Goal: Task Accomplishment & Management: Manage account settings

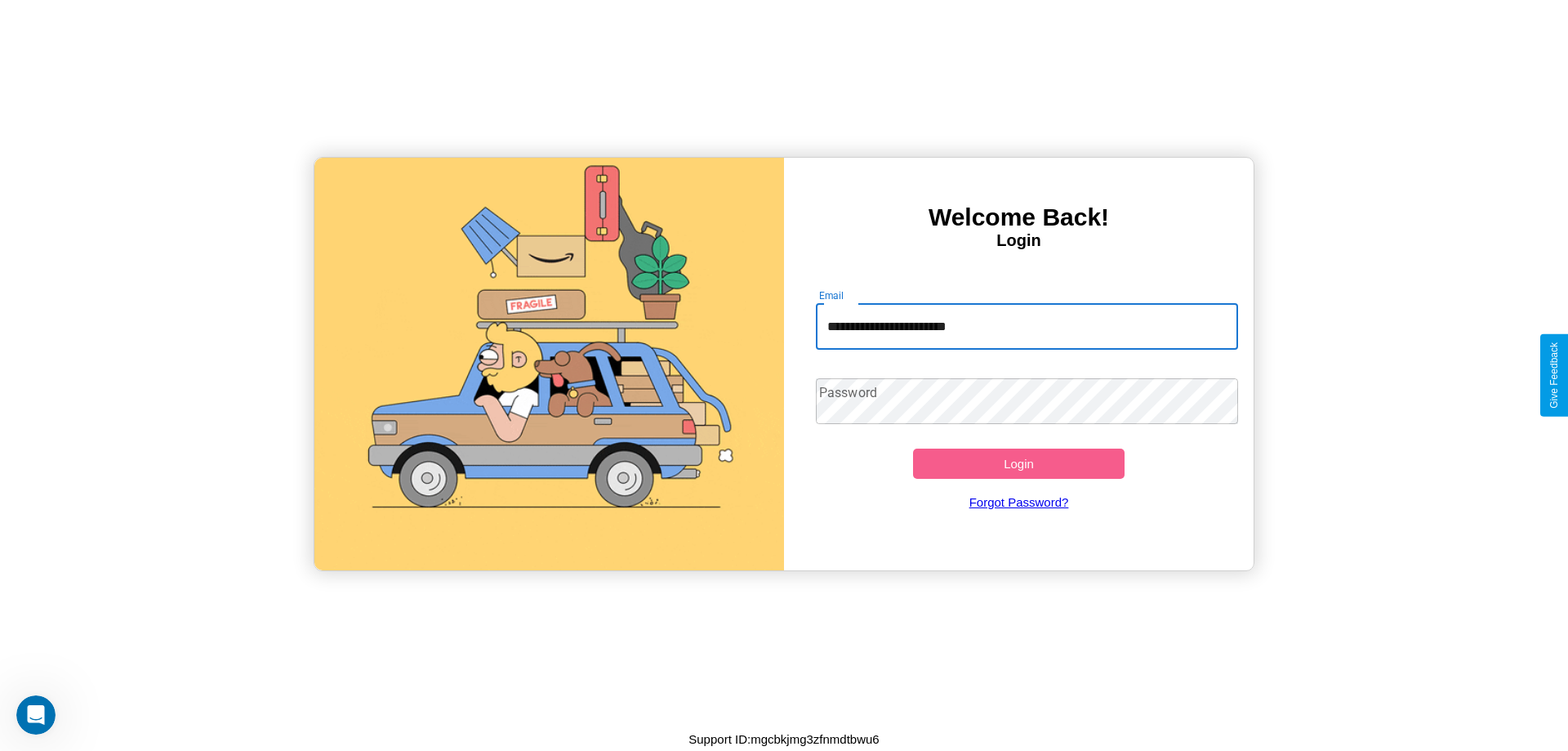
type input "**********"
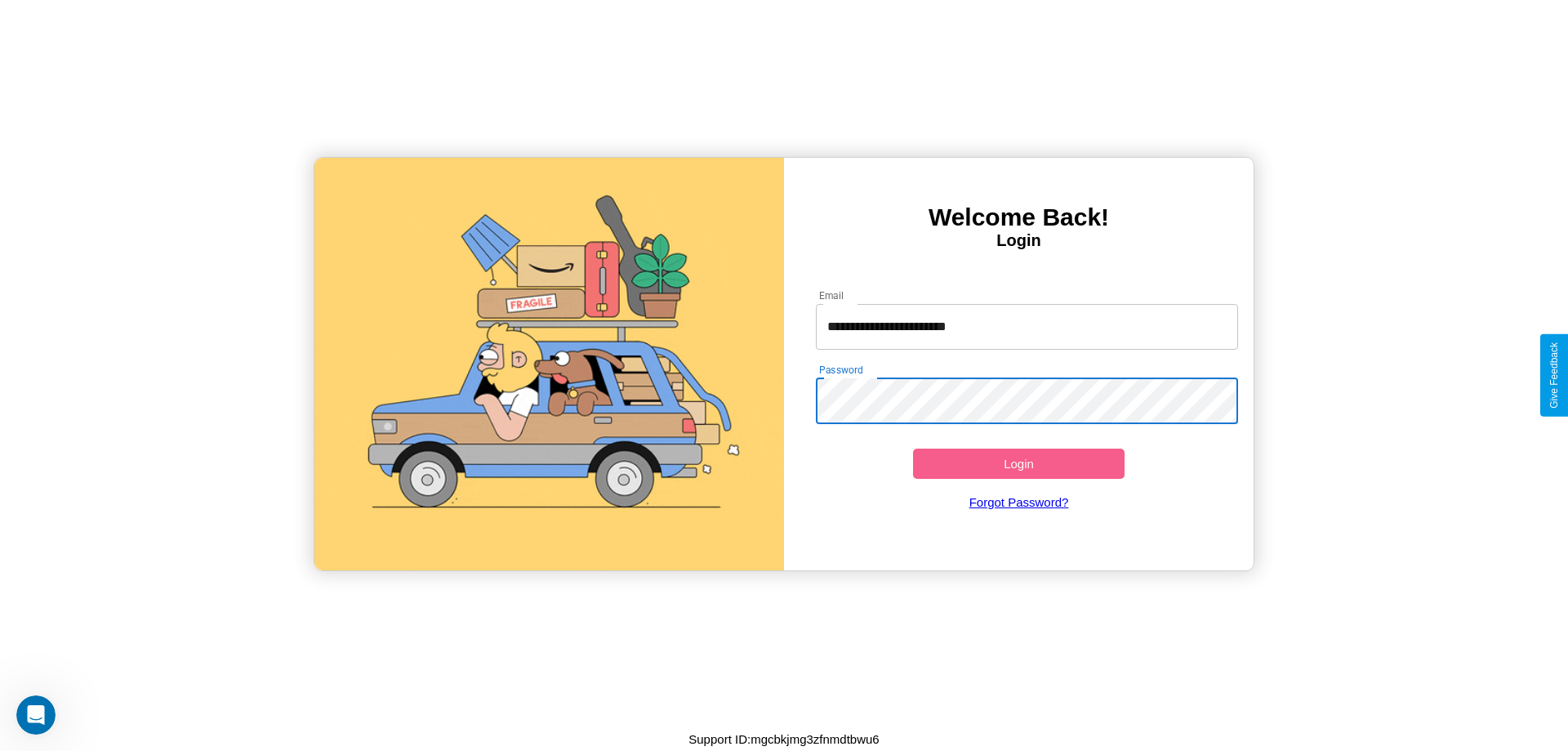
click at [1018, 463] on button "Login" at bounding box center [1019, 464] width 212 height 31
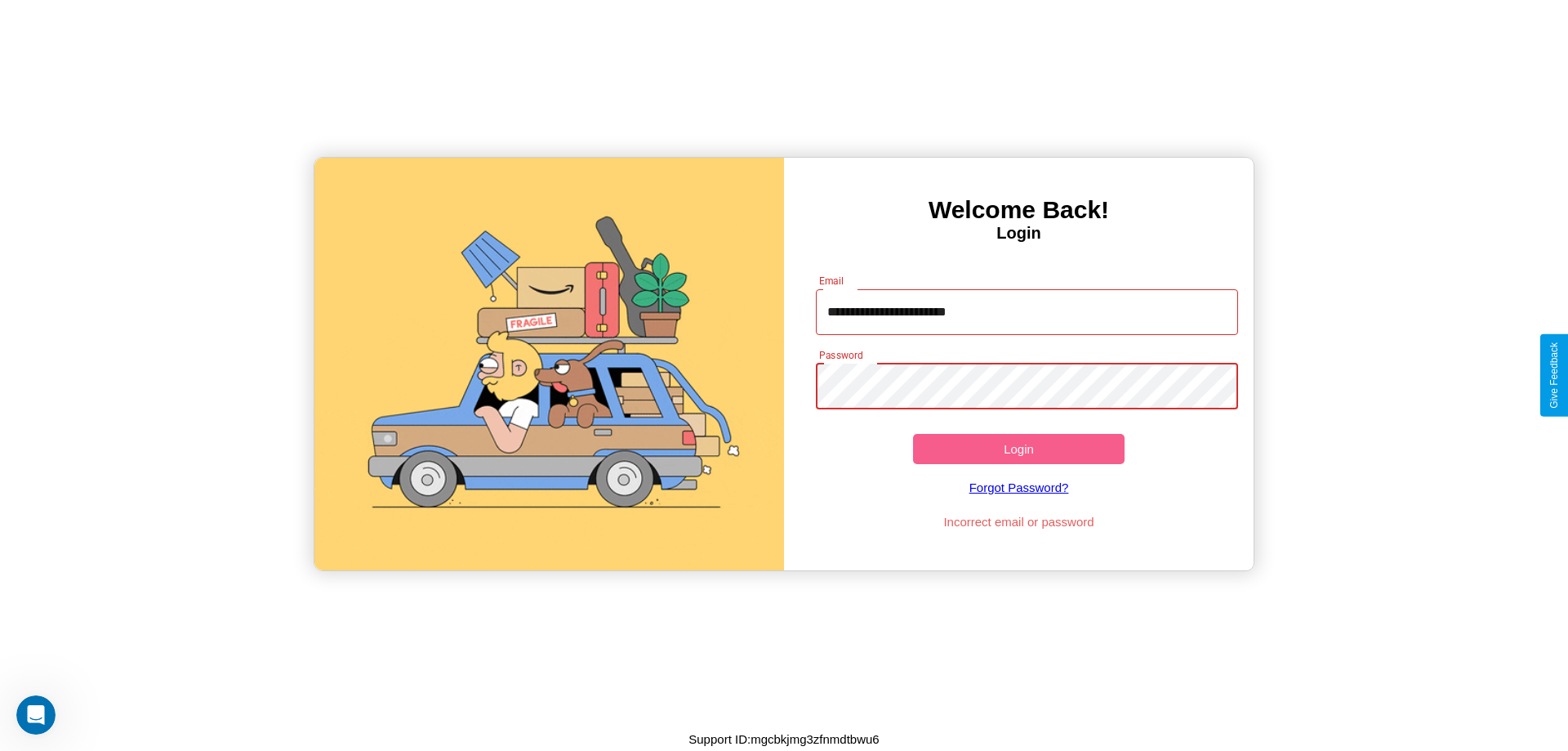
click at [1018, 449] on button "Login" at bounding box center [1019, 449] width 212 height 31
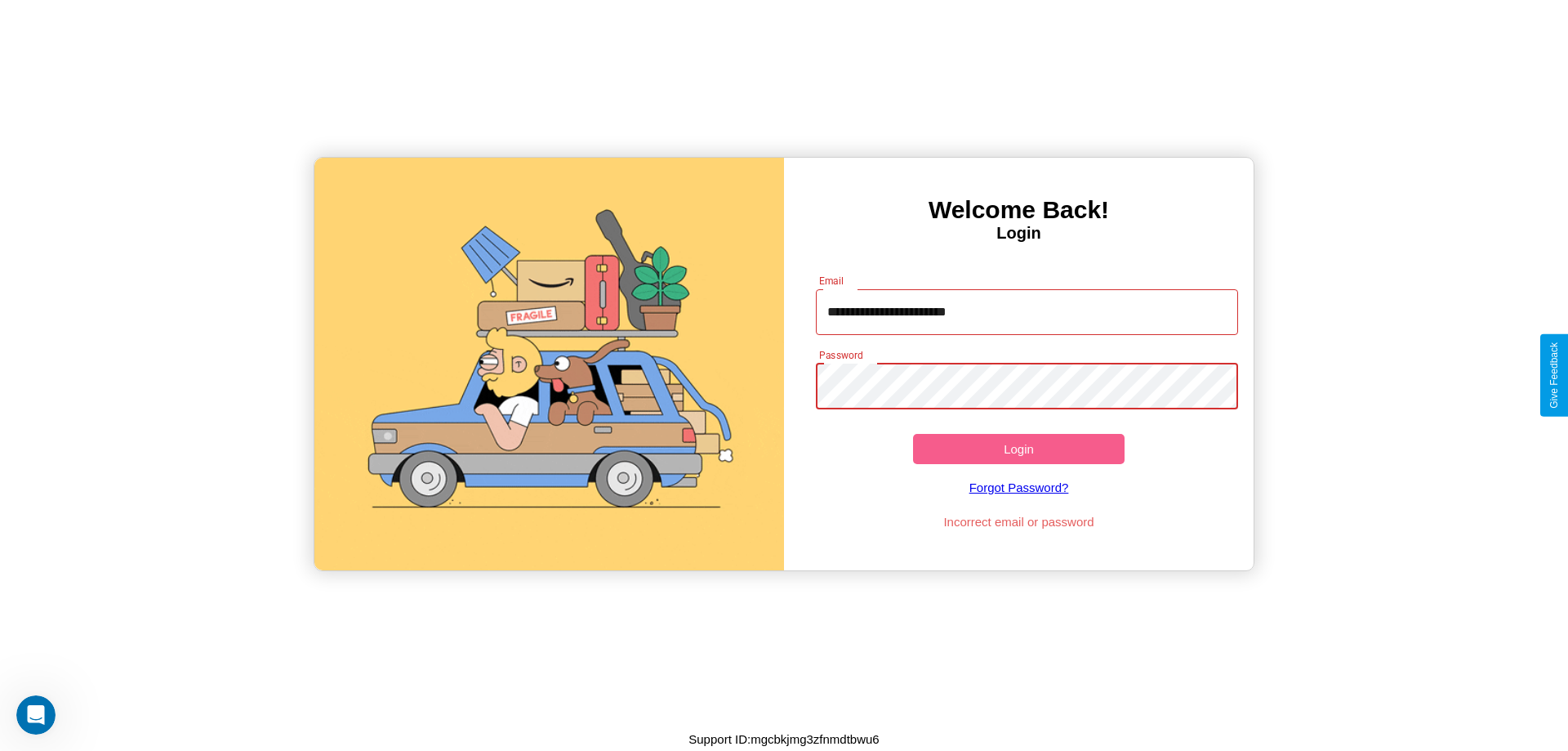
click at [1018, 449] on button "Login" at bounding box center [1019, 449] width 212 height 31
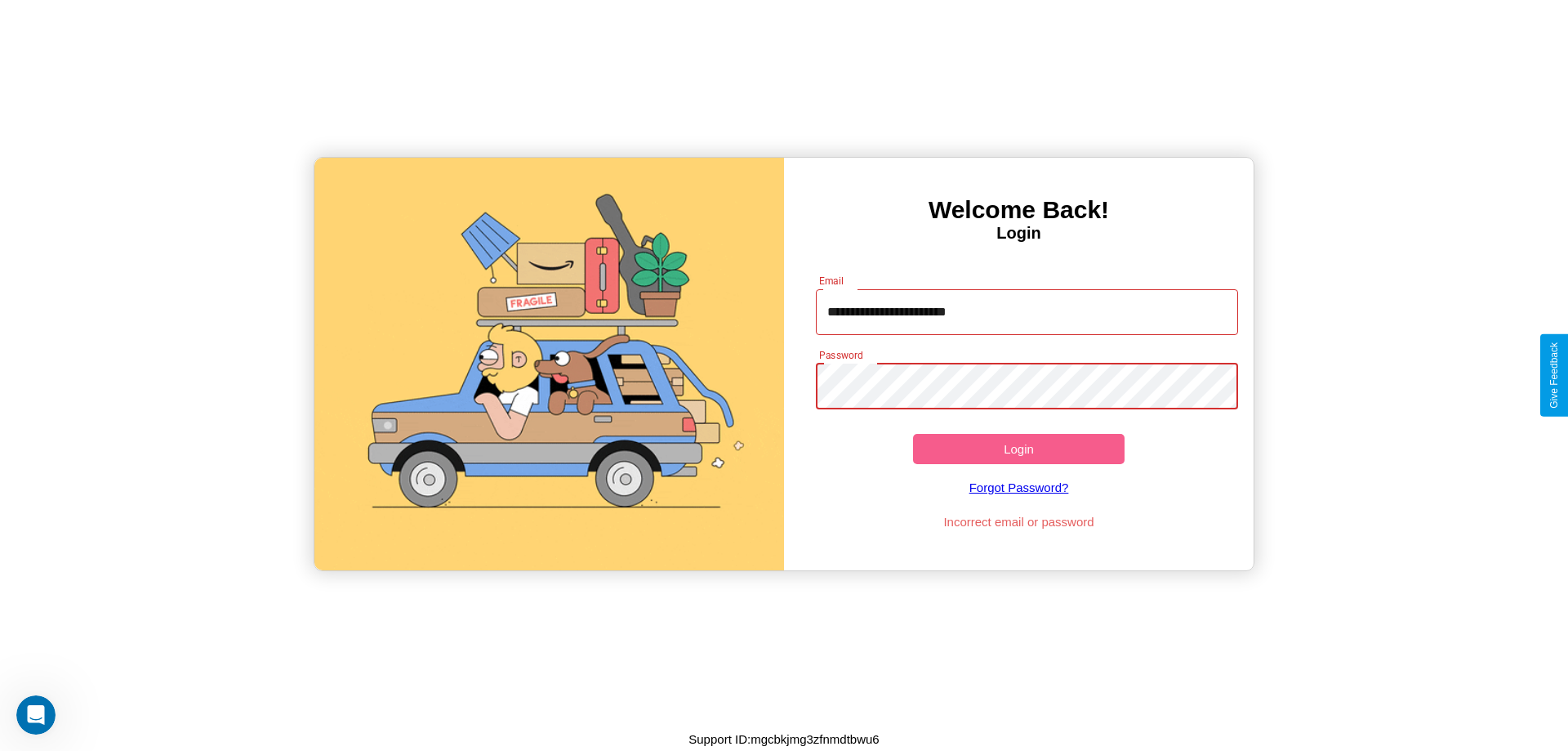
click at [1018, 449] on button "Login" at bounding box center [1019, 449] width 212 height 31
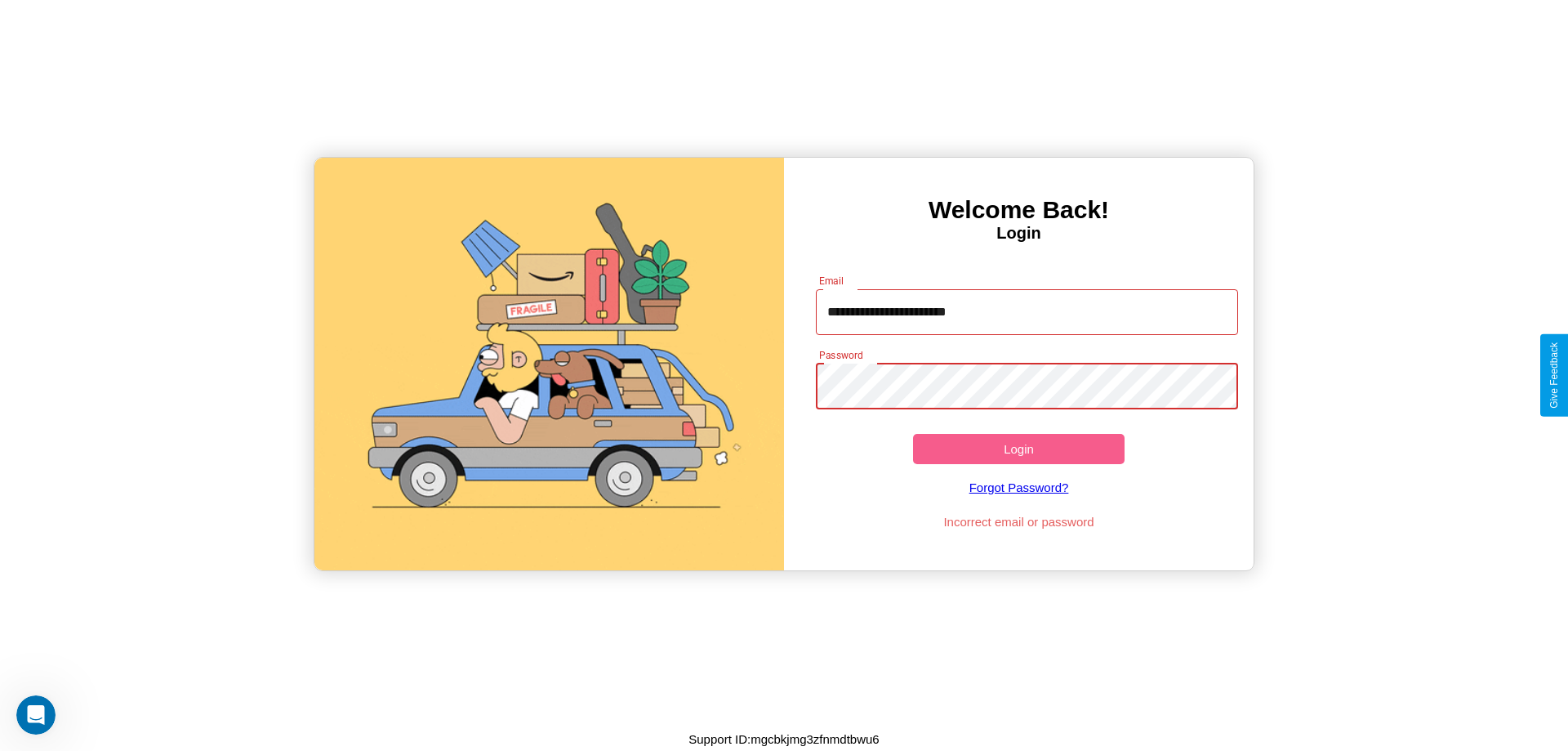
click at [1018, 449] on button "Login" at bounding box center [1019, 449] width 212 height 31
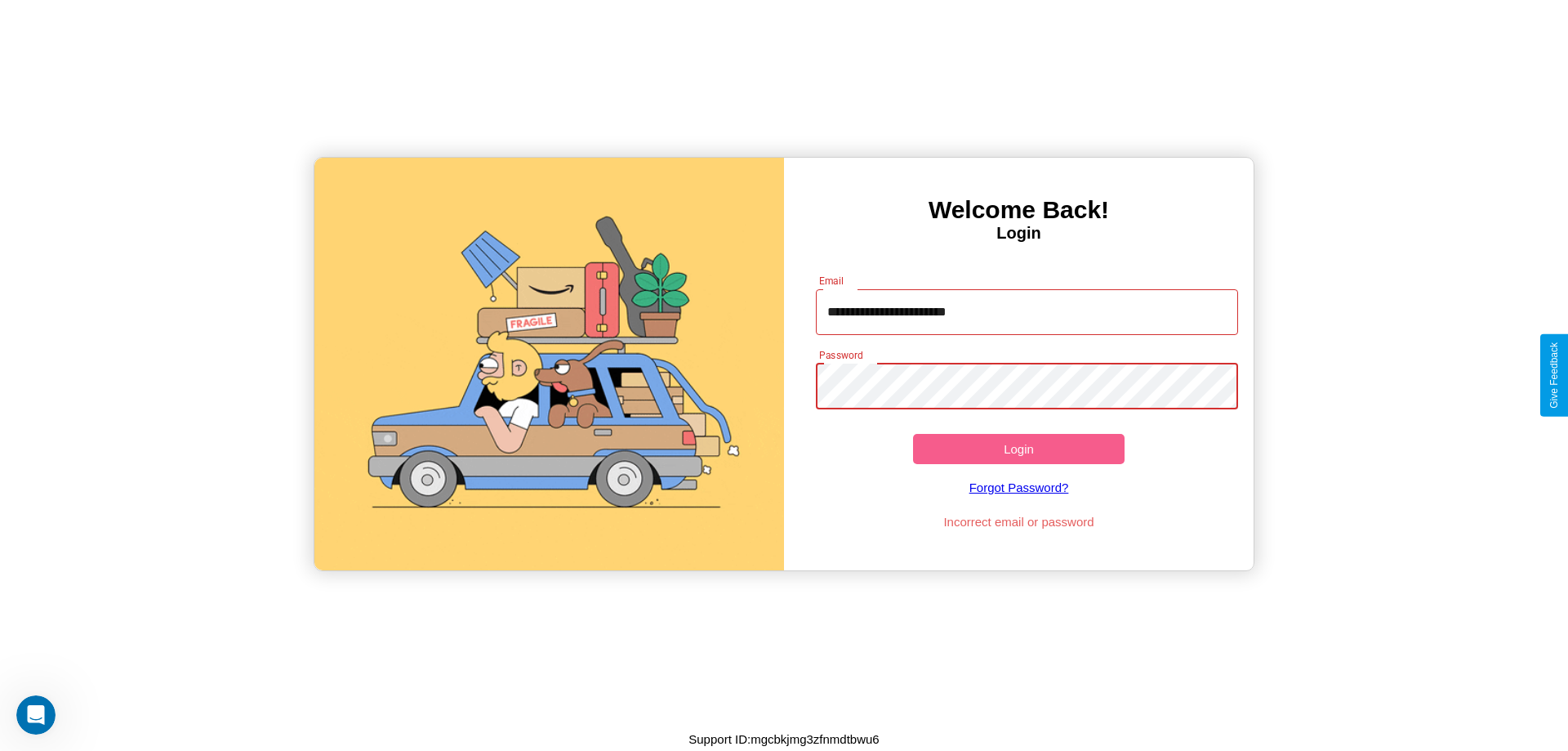
click at [1018, 449] on button "Login" at bounding box center [1019, 449] width 212 height 31
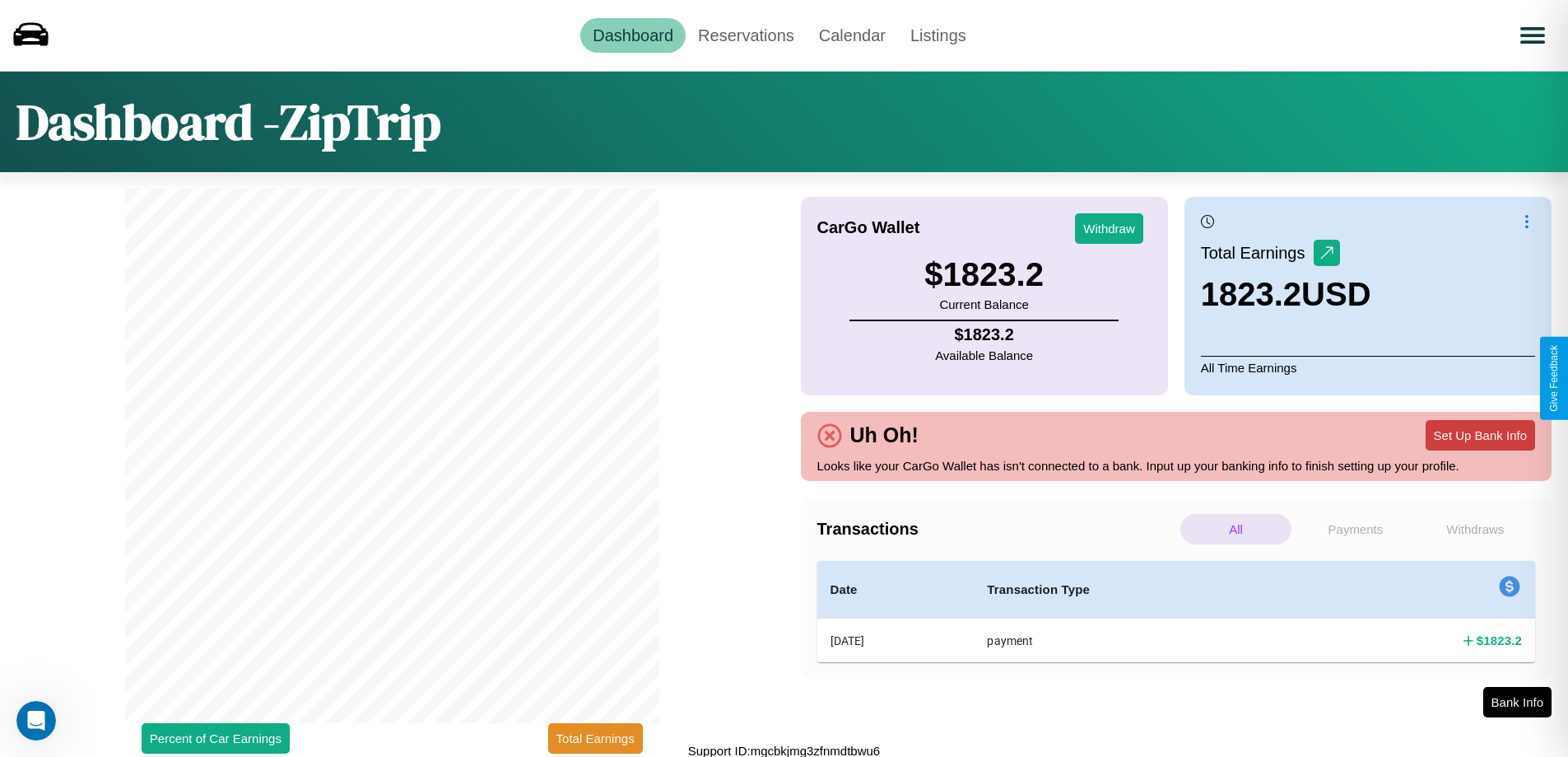
click at [1480, 434] on button "Set Up Bank Info" at bounding box center [1481, 434] width 110 height 31
